Goal: Find specific page/section: Find specific page/section

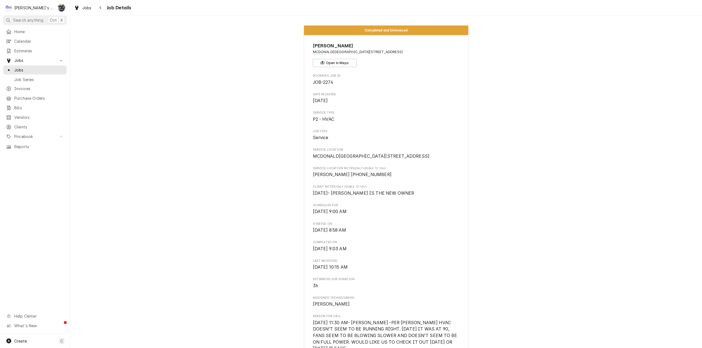
scroll to position [1233, 0]
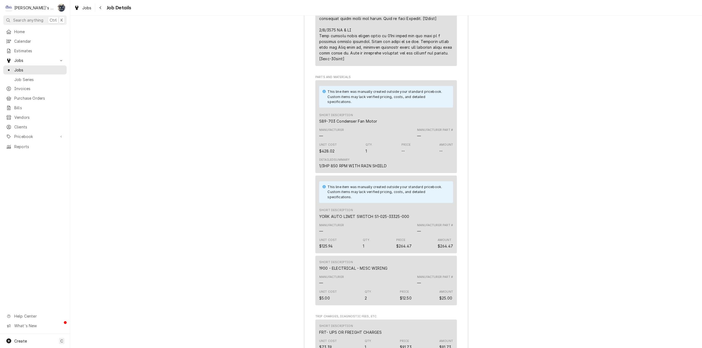
click at [135, 177] on div "Job Summary Roopairs Job ID JOB-2274 Service Type P2 - HVAC Job Type Service To…" at bounding box center [385, 142] width 631 height 1000
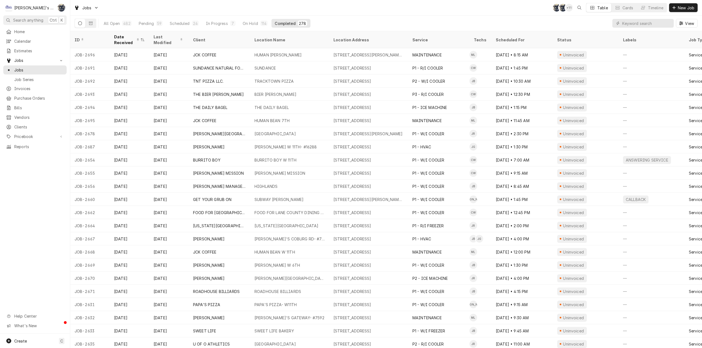
click at [306, 11] on div "Jobs SB SB + 11 Table Cards Timeline New Job" at bounding box center [385, 7] width 631 height 15
